Goal: Find specific fact: Find specific fact

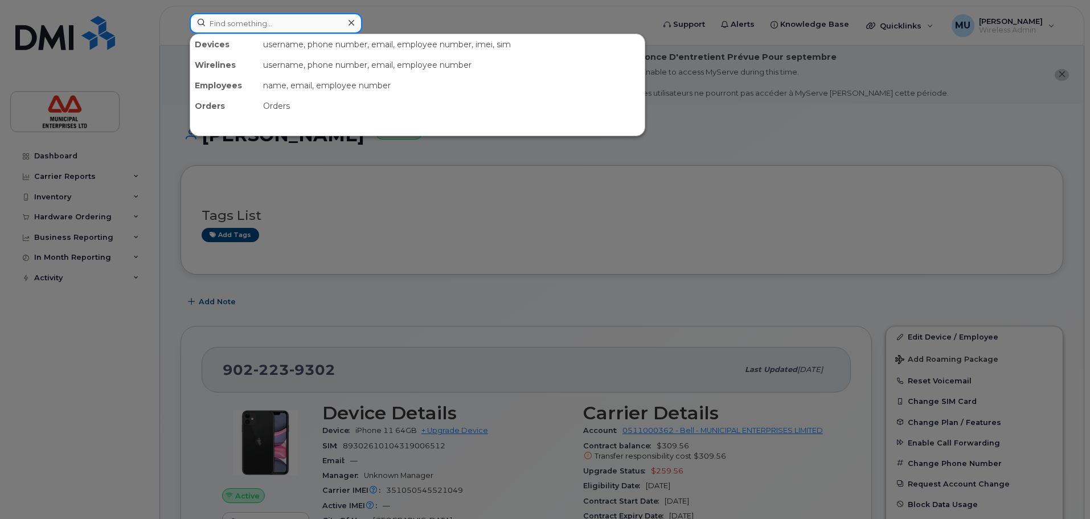
click at [290, 23] on input at bounding box center [276, 23] width 173 height 21
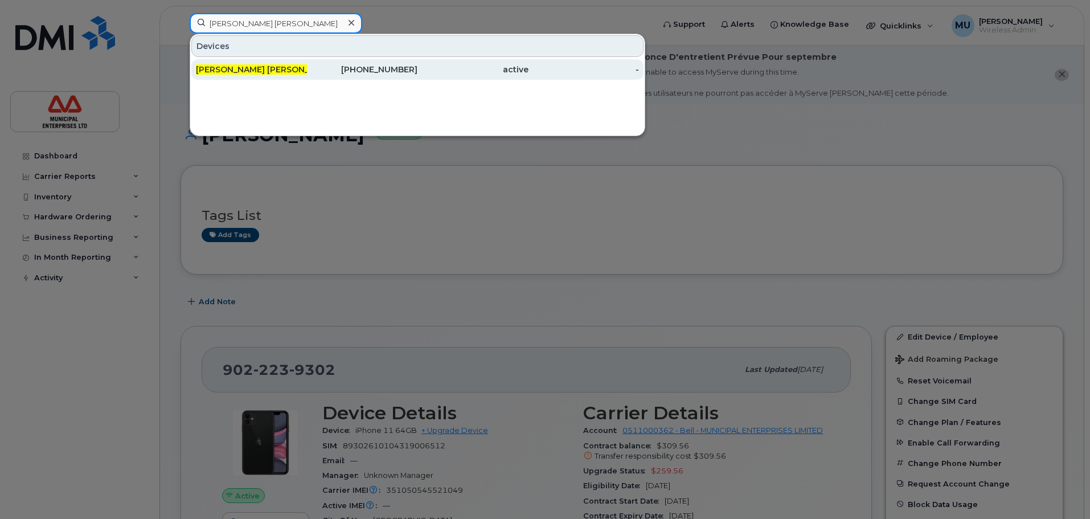
type input "[PERSON_NAME] [PERSON_NAME]"
click at [288, 67] on div "[PERSON_NAME] [PERSON_NAME] t" at bounding box center [251, 69] width 111 height 11
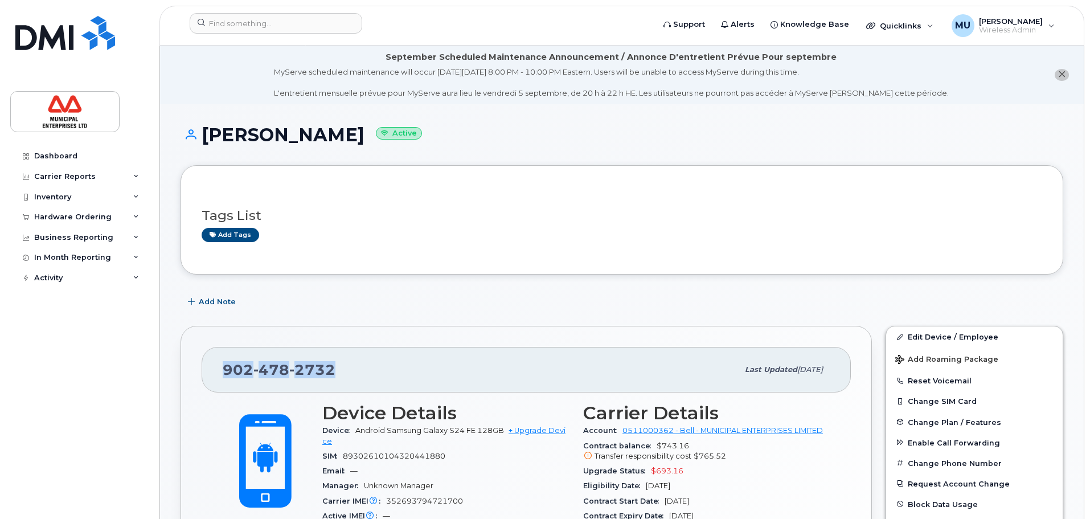
drag, startPoint x: 343, startPoint y: 375, endPoint x: 208, endPoint y: 367, distance: 135.2
click at [208, 366] on div "902 478 2732 Last updated Sep 08, 2025" at bounding box center [526, 370] width 649 height 46
copy span "902 478 2732"
